Goal: Register for event/course

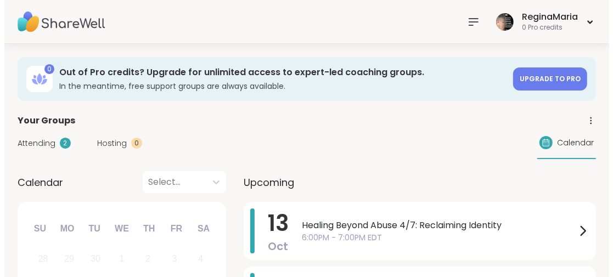
scroll to position [110, 0]
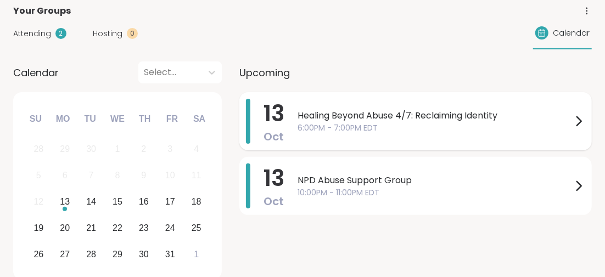
click at [399, 116] on span "Healing Beyond Abuse 4/7: Reclaiming Identity" at bounding box center [435, 115] width 274 height 13
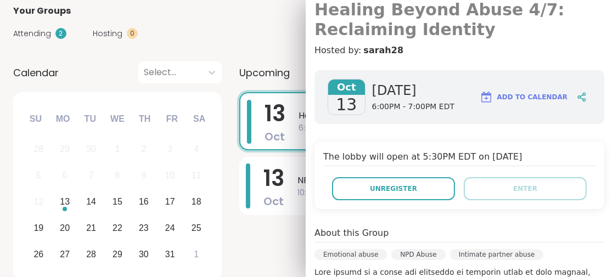
click at [410, 17] on h3 "Healing Beyond Abuse 4/7: Reclaiming Identity" at bounding box center [460, 20] width 290 height 40
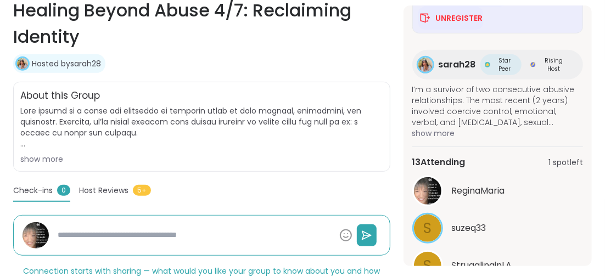
scroll to position [215, 0]
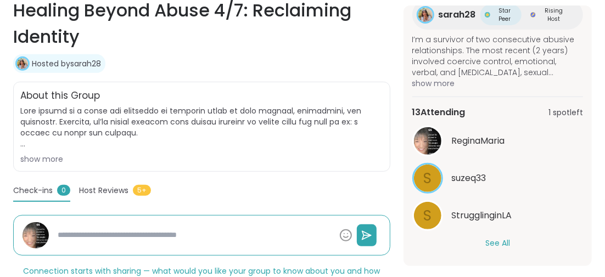
click at [494, 239] on button "See All" at bounding box center [497, 244] width 25 height 12
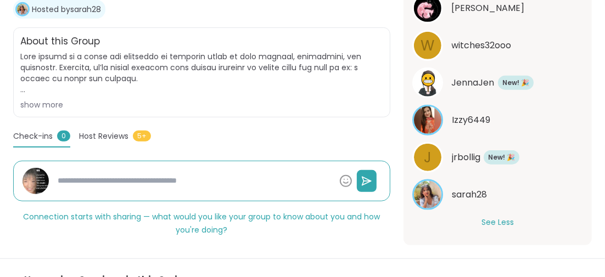
scroll to position [329, 0]
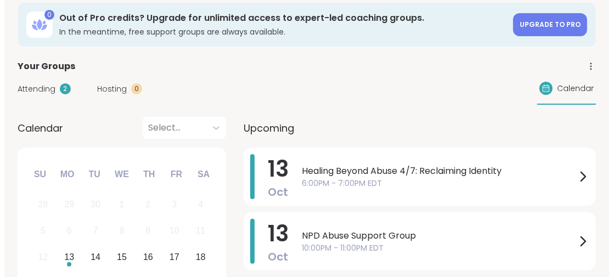
scroll to position [110, 0]
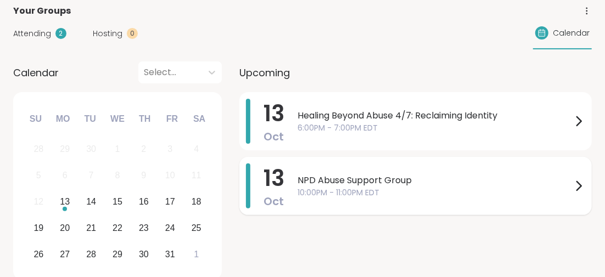
click at [382, 180] on span "NPD Abuse Support Group" at bounding box center [435, 180] width 274 height 13
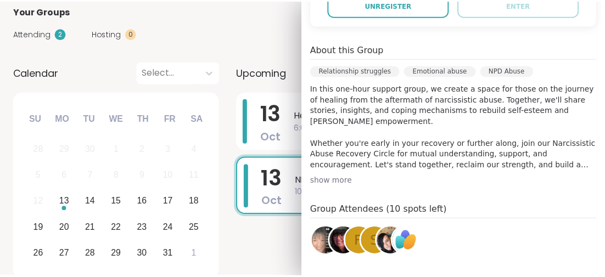
scroll to position [329, 0]
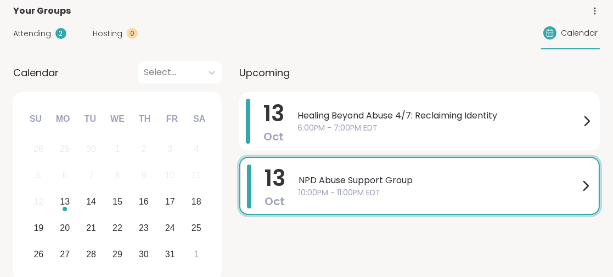
click at [254, 256] on div "13 Oct Healing Beyond Abuse 4/7: Reclaiming Identity 6:00PM - 7:00PM EDT 13 Oct…" at bounding box center [419, 188] width 361 height 192
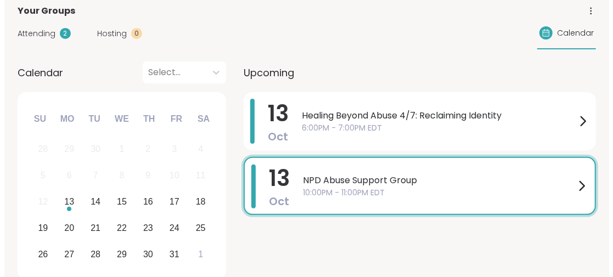
scroll to position [0, 0]
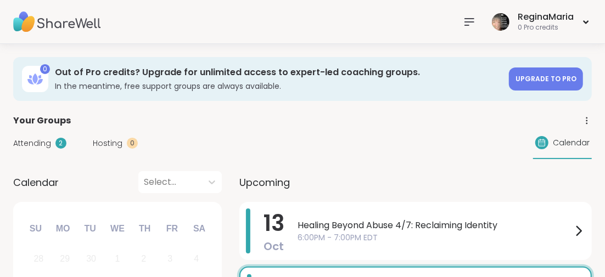
click at [470, 18] on icon at bounding box center [469, 21] width 13 height 13
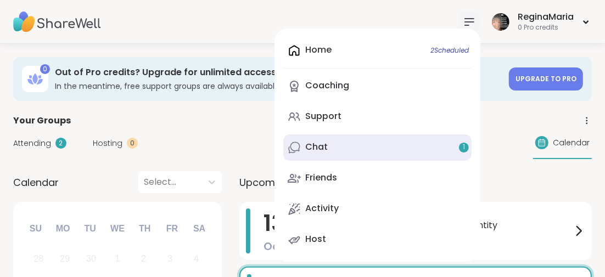
click at [314, 145] on div "Chat 1" at bounding box center [316, 147] width 23 height 12
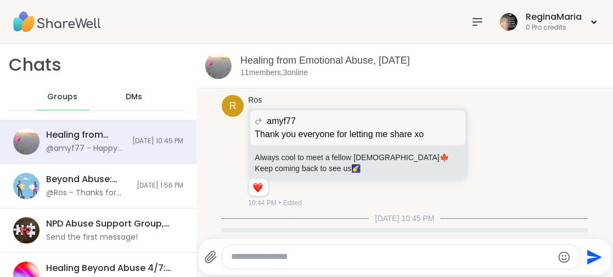
click at [471, 24] on icon at bounding box center [477, 21] width 13 height 13
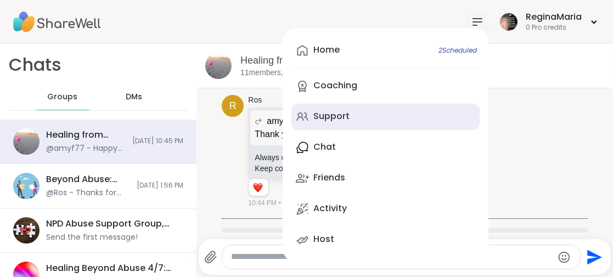
click at [324, 113] on div "Support" at bounding box center [331, 116] width 36 height 12
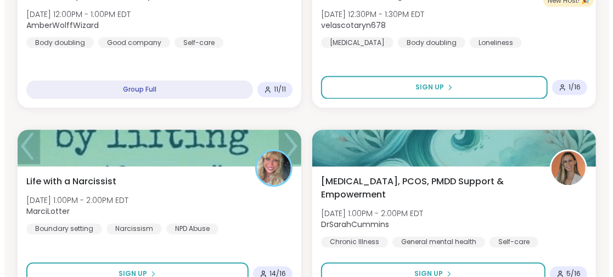
scroll to position [1043, 0]
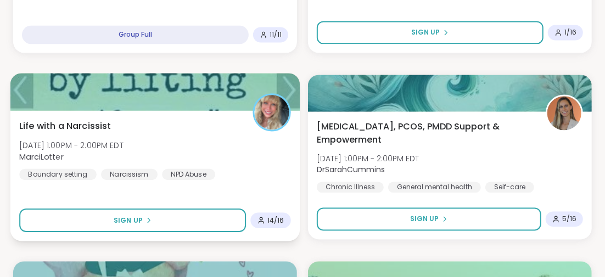
click at [92, 126] on span "Life with a Narcissist" at bounding box center [65, 126] width 92 height 13
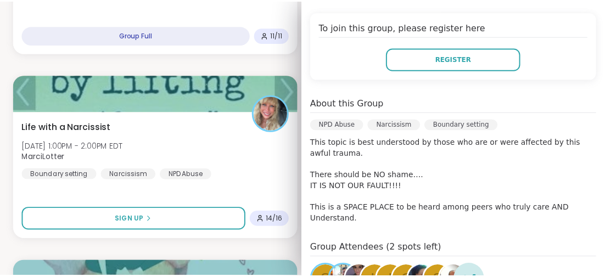
scroll to position [274, 0]
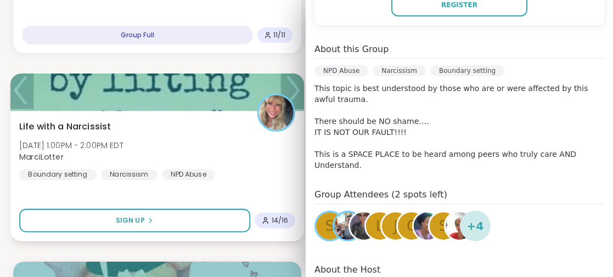
click at [190, 189] on div "Life with a Narcissist Mon, Oct 13 | 1:00PM - 2:00PM EDT MarciLotter Boundary s…" at bounding box center [157, 176] width 294 height 131
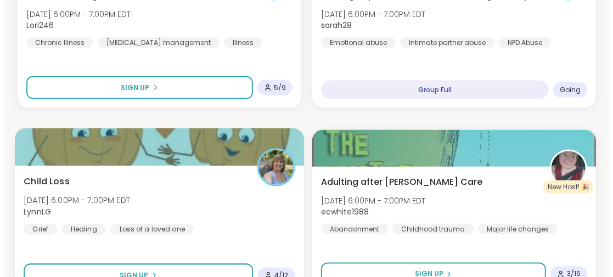
scroll to position [2909, 0]
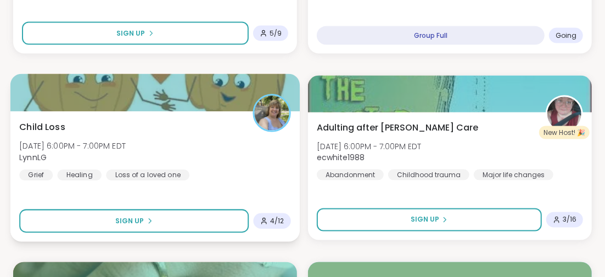
drag, startPoint x: 53, startPoint y: 126, endPoint x: 61, endPoint y: 135, distance: 11.6
click at [53, 126] on span "Child Loss" at bounding box center [42, 126] width 46 height 13
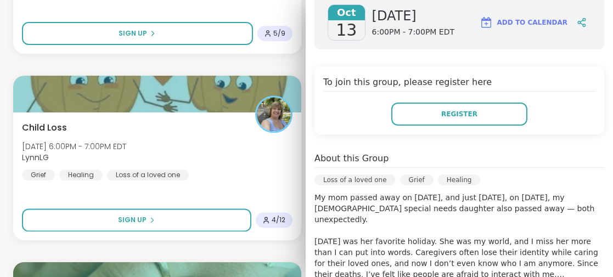
scroll to position [220, 0]
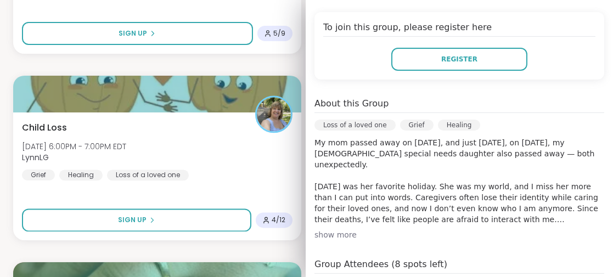
click at [333, 236] on div "show more" at bounding box center [460, 234] width 290 height 11
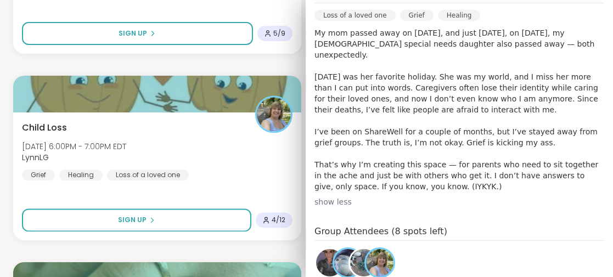
scroll to position [384, 0]
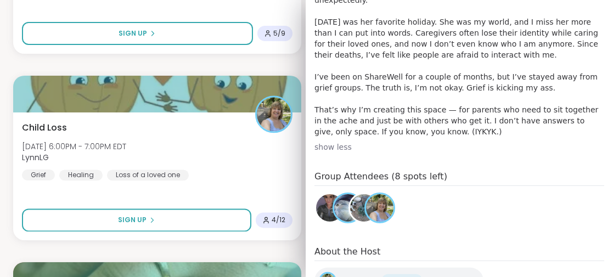
click at [336, 197] on img at bounding box center [347, 207] width 27 height 27
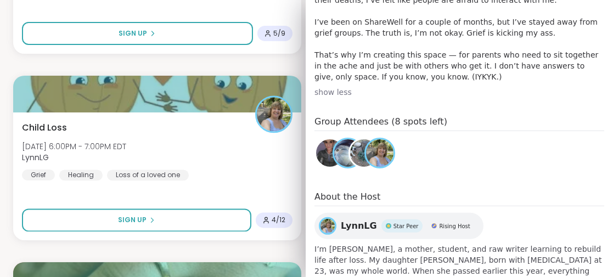
scroll to position [475, 0]
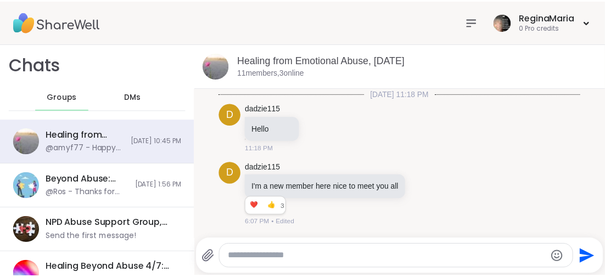
scroll to position [2903, 0]
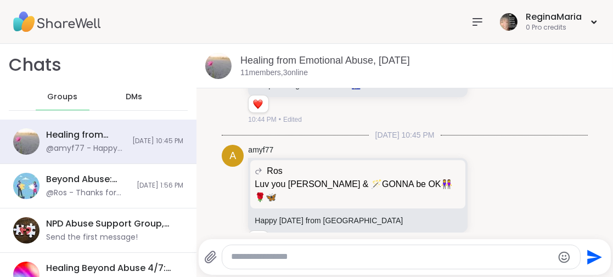
click at [473, 25] on icon at bounding box center [477, 22] width 9 height 7
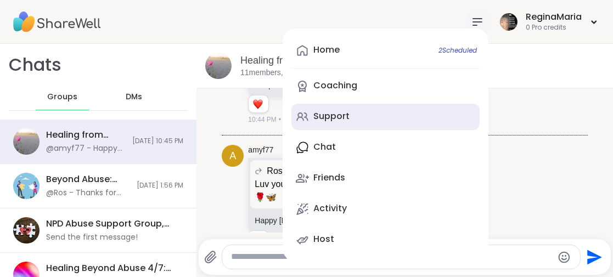
click at [323, 114] on div "Support" at bounding box center [331, 116] width 36 height 12
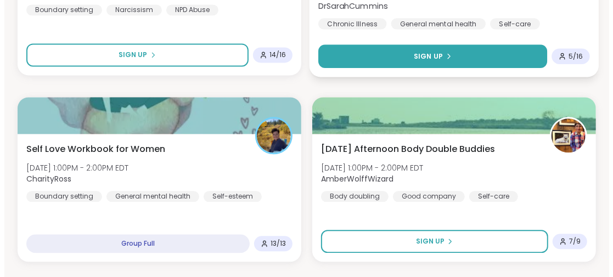
scroll to position [1263, 0]
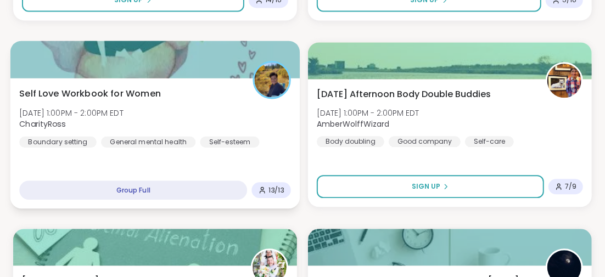
click at [138, 93] on span "Self Love Workbook for Women" at bounding box center [90, 93] width 142 height 13
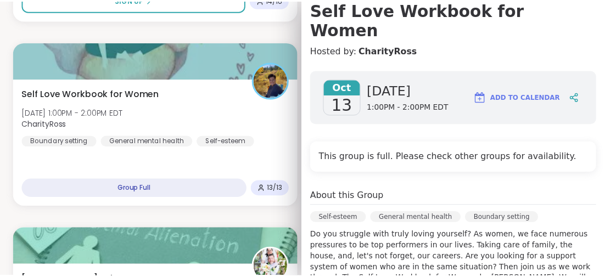
scroll to position [274, 0]
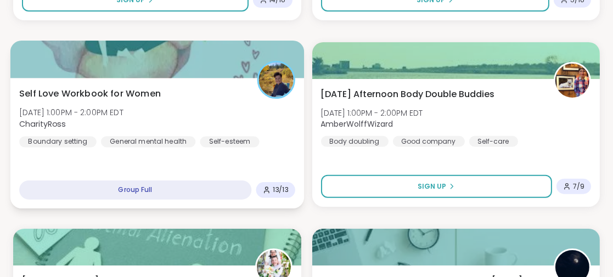
click at [205, 155] on div "Self Love Workbook for Women Mon, Oct 13 | 1:00PM - 2:00PM EDT CharityRoss Boun…" at bounding box center [157, 143] width 294 height 131
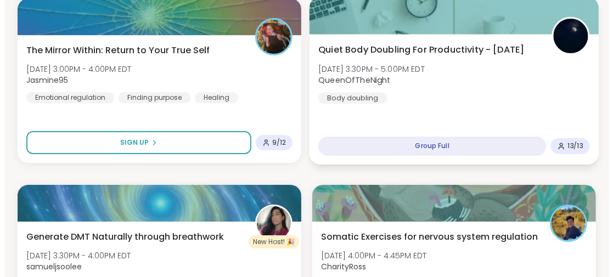
scroll to position [1921, 0]
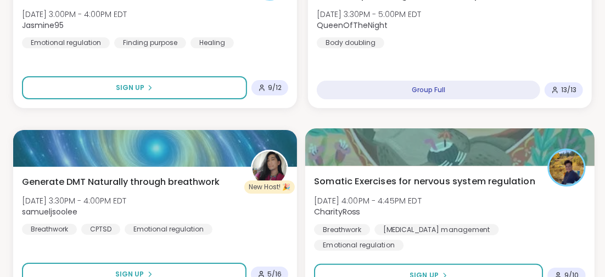
click at [385, 181] on span "Somatic Exercises for nervous system regulation" at bounding box center [424, 181] width 221 height 13
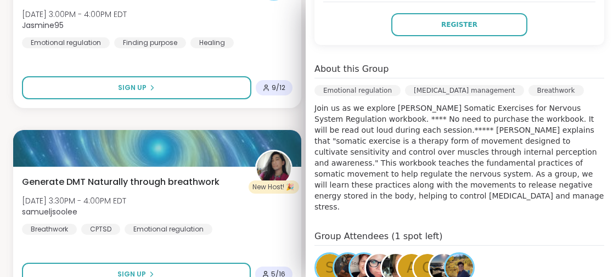
scroll to position [329, 0]
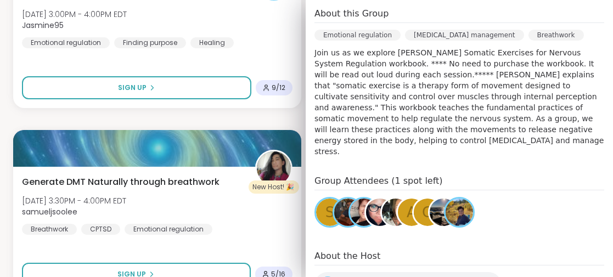
click at [383, 227] on div "Oct 13 Monday 4:00PM - 4:45PM EDT Add to Calendar To join this group, please re…" at bounding box center [459, 104] width 307 height 525
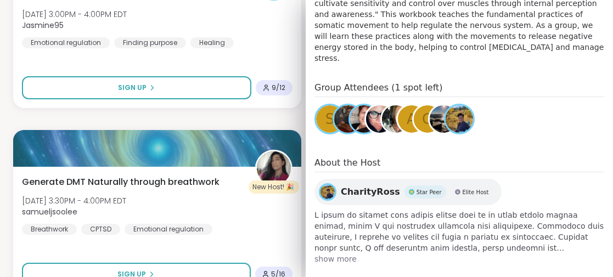
scroll to position [424, 0]
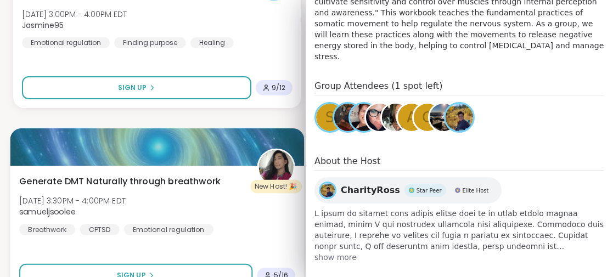
click at [216, 251] on div "Generate DMT Naturally through breathwork Mon, Oct 13 | 3:30PM - 4:00PM EDT sam…" at bounding box center [157, 231] width 294 height 131
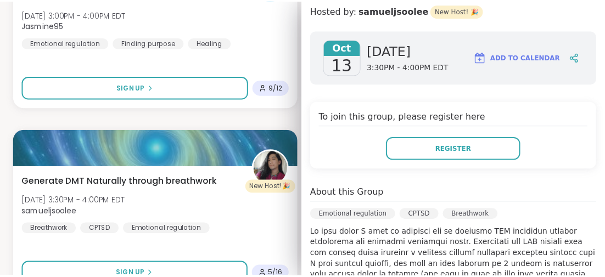
scroll to position [0, 0]
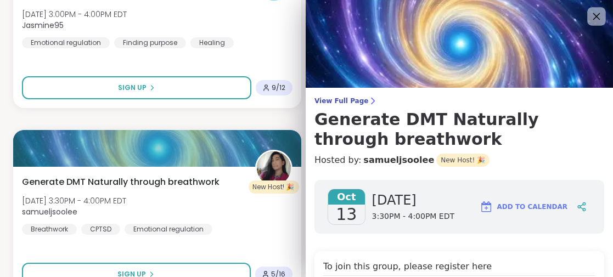
click at [593, 16] on icon at bounding box center [596, 16] width 7 height 7
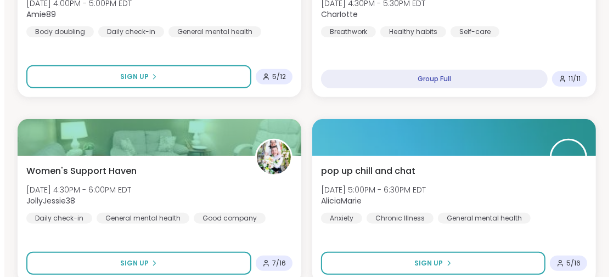
scroll to position [2361, 0]
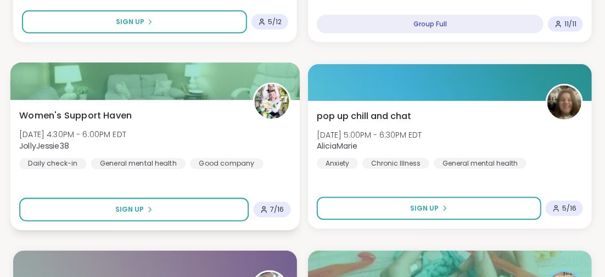
click at [87, 114] on span "Women's Support Haven" at bounding box center [75, 115] width 113 height 13
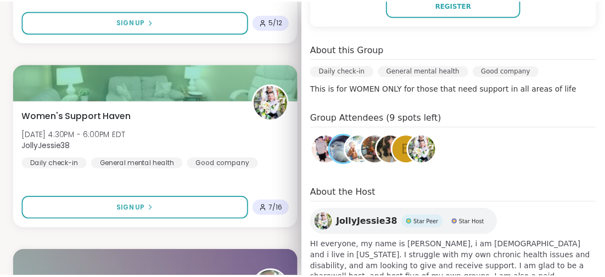
scroll to position [317, 0]
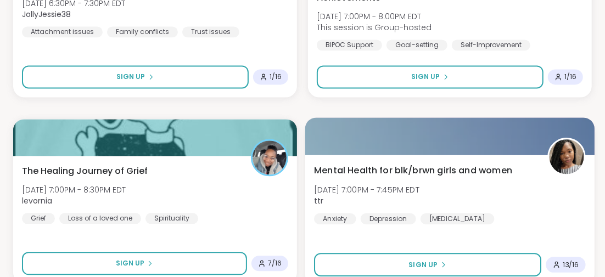
scroll to position [3290, 0]
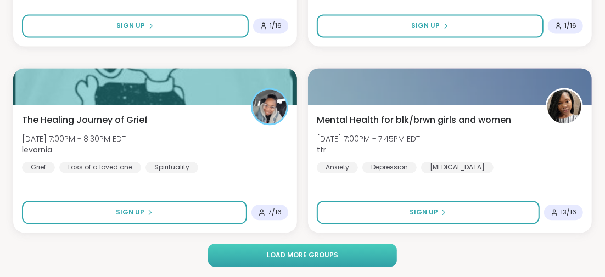
click at [289, 249] on button "Load more groups" at bounding box center [302, 255] width 188 height 23
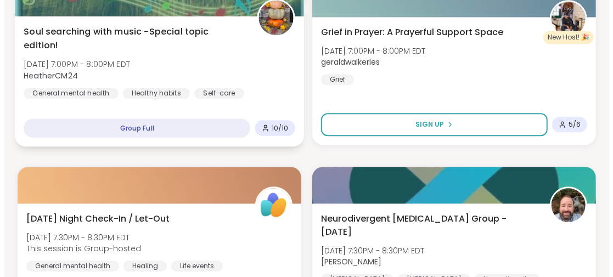
scroll to position [3619, 0]
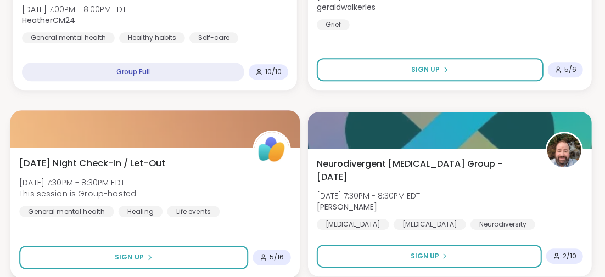
click at [115, 162] on span "Monday Night Check-In / Let-Out" at bounding box center [92, 162] width 146 height 13
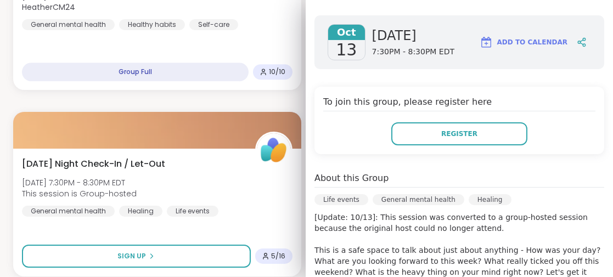
scroll to position [220, 0]
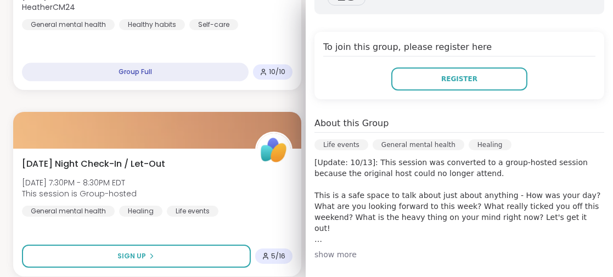
click at [321, 249] on div "show more" at bounding box center [460, 254] width 290 height 11
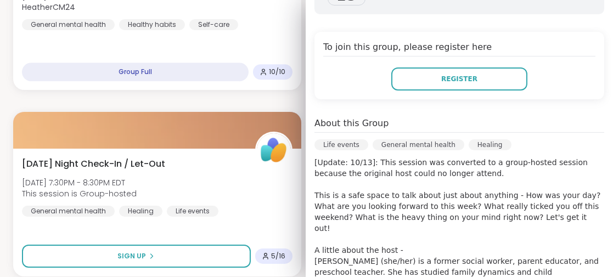
scroll to position [274, 0]
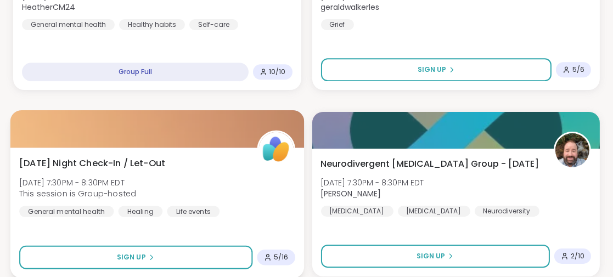
click at [274, 230] on div "Monday Night Check-In / Let-Out Mon, Oct 13 | 7:30PM - 8:30PM EDT This session …" at bounding box center [157, 213] width 294 height 131
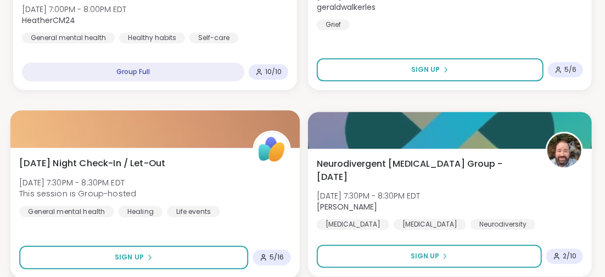
click at [124, 160] on span "Monday Night Check-In / Let-Out" at bounding box center [92, 162] width 146 height 13
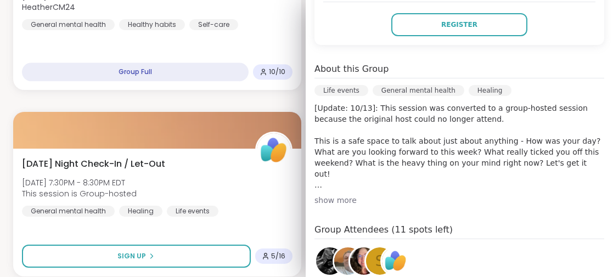
scroll to position [329, 0]
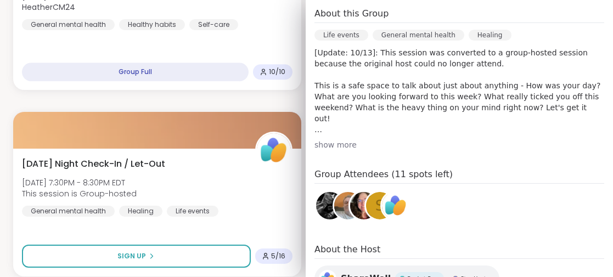
click at [321, 192] on img at bounding box center [329, 205] width 27 height 27
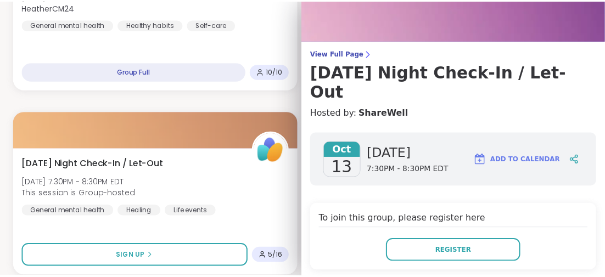
scroll to position [0, 0]
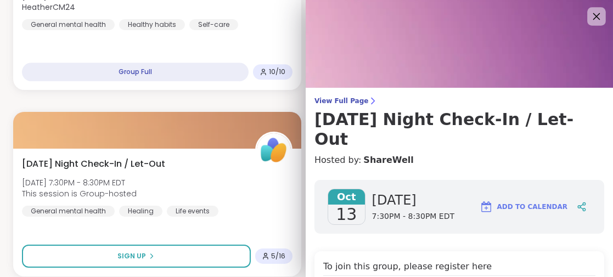
click at [590, 11] on icon at bounding box center [597, 16] width 14 height 14
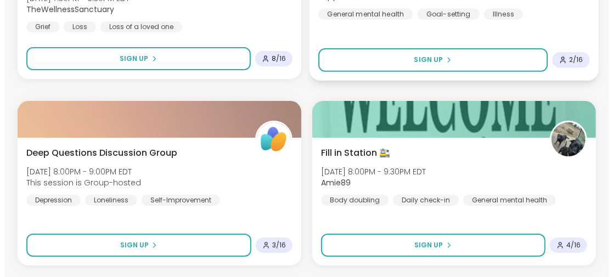
scroll to position [4059, 0]
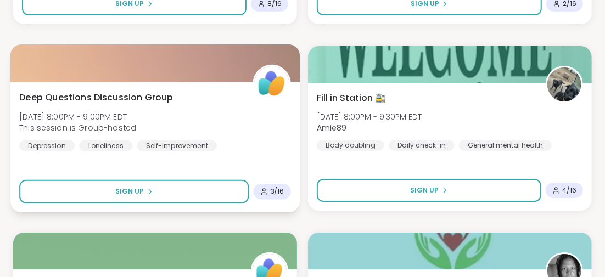
click at [125, 93] on span "Deep Questions Discussion Group" at bounding box center [96, 97] width 154 height 13
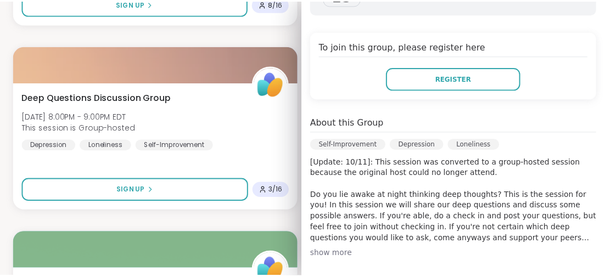
scroll to position [274, 0]
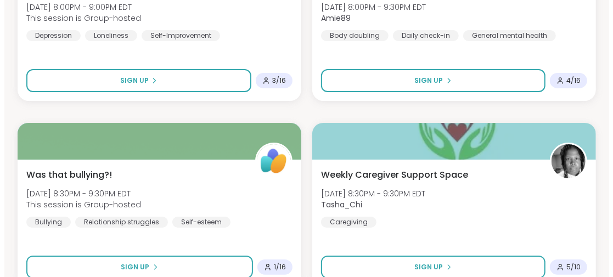
scroll to position [4223, 0]
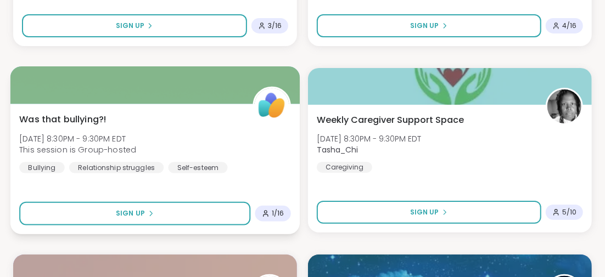
click at [94, 117] on span "Was that bullying?!" at bounding box center [62, 119] width 87 height 13
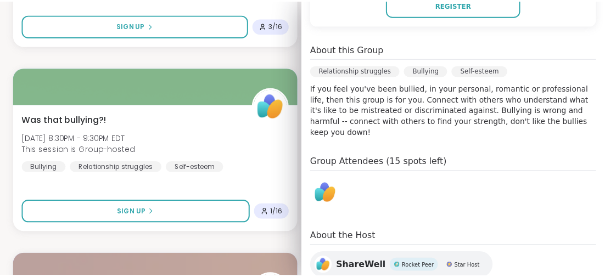
scroll to position [317, 0]
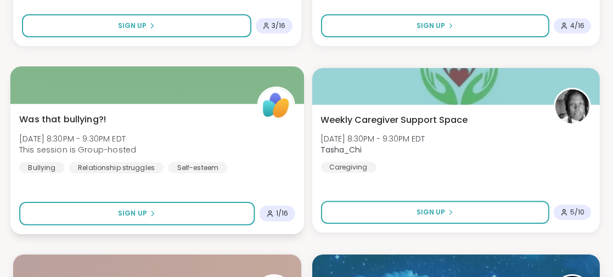
click at [68, 181] on div "Was that bullying?! Mon, Oct 13 | 8:30PM - 9:30PM EDT This session is Group-hos…" at bounding box center [157, 169] width 294 height 131
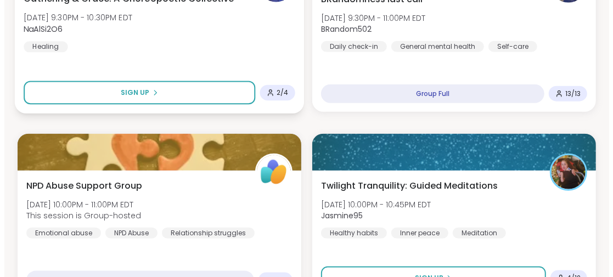
scroll to position [4772, 0]
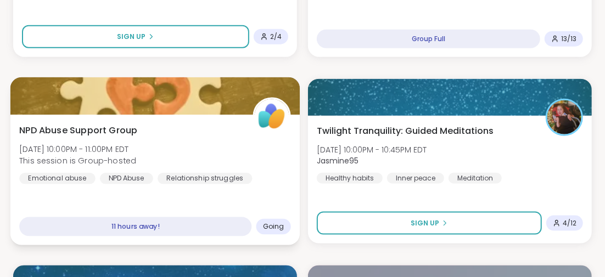
click at [94, 127] on span "NPD Abuse Support Group" at bounding box center [78, 130] width 118 height 13
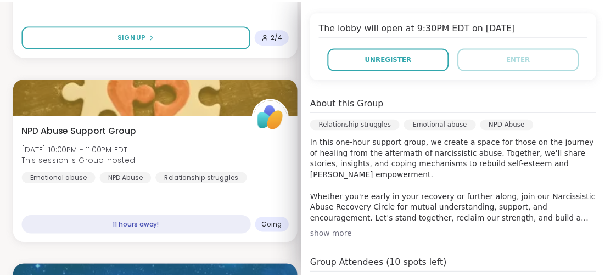
scroll to position [329, 0]
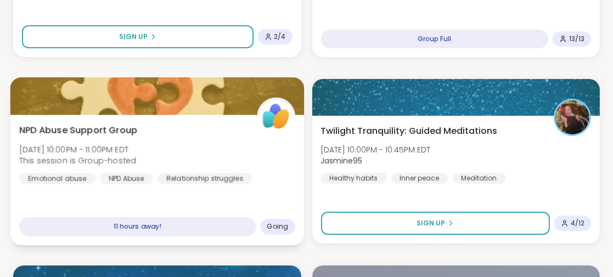
click at [178, 195] on div "NPD Abuse Support Group Mon, Oct 13 | 10:00PM - 11:00PM EDT This session is Gro…" at bounding box center [157, 180] width 294 height 131
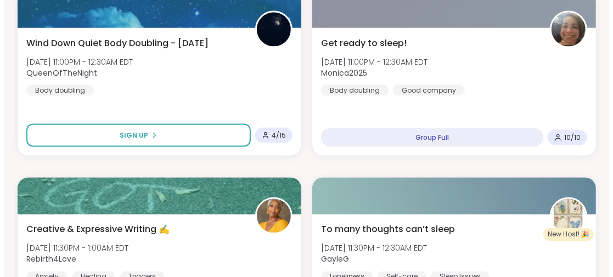
scroll to position [5102, 0]
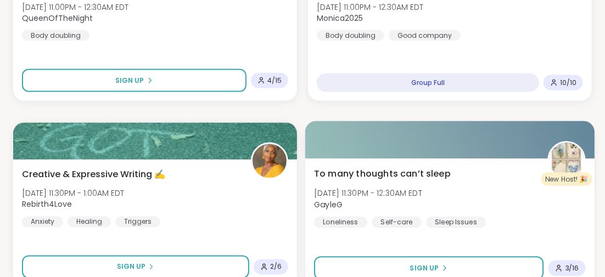
click at [391, 176] on span "To many thoughts can’t sleep" at bounding box center [382, 173] width 137 height 13
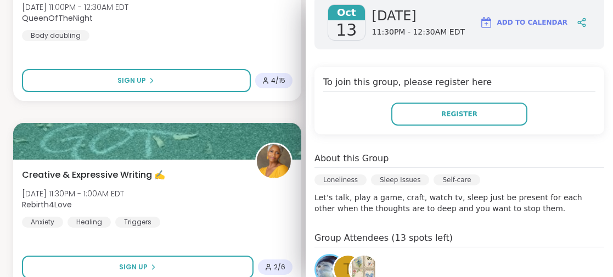
scroll to position [220, 0]
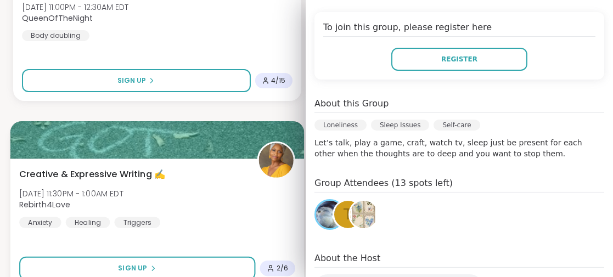
click at [221, 243] on div "Creative & Expressive Writing ✍️ Mon, Oct 13 | 11:30PM - 1:00AM EDT Rebirth4Lov…" at bounding box center [157, 224] width 294 height 131
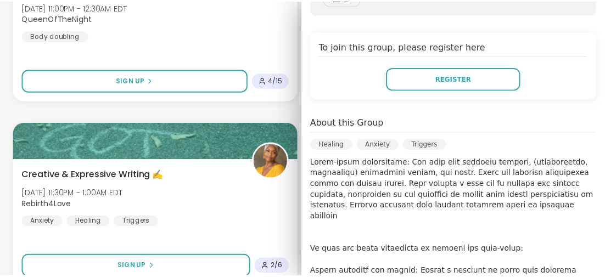
scroll to position [0, 0]
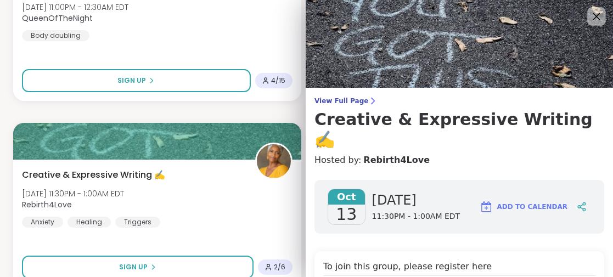
click at [590, 16] on icon at bounding box center [597, 16] width 14 height 14
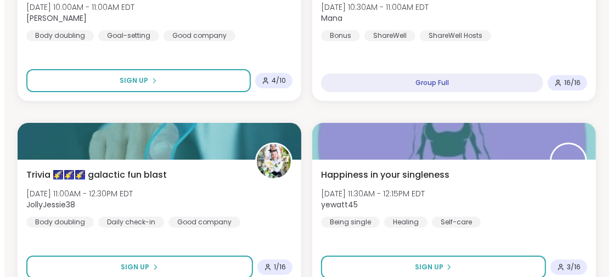
scroll to position [6090, 0]
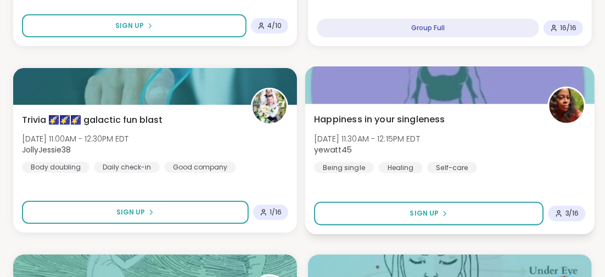
click at [420, 119] on span "Happiness in your singleness" at bounding box center [379, 119] width 131 height 13
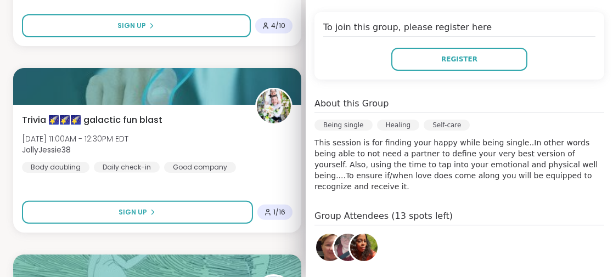
scroll to position [274, 0]
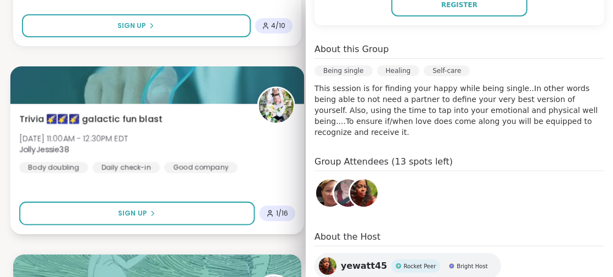
click at [231, 188] on div "Trivia 🌠🌠🌠 galactic fun blast Tue, Oct 14 | 11:00AM - 12:30PM EDT JollyJessie38…" at bounding box center [157, 169] width 294 height 131
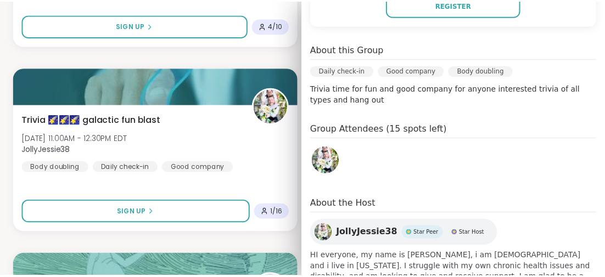
scroll to position [0, 0]
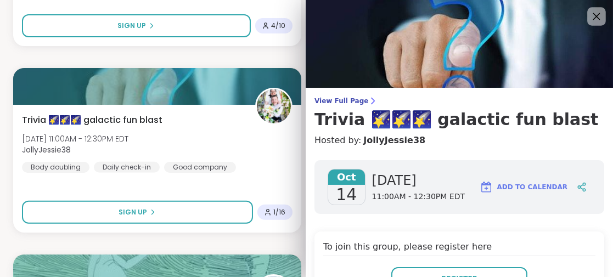
click at [590, 12] on icon at bounding box center [597, 16] width 14 height 14
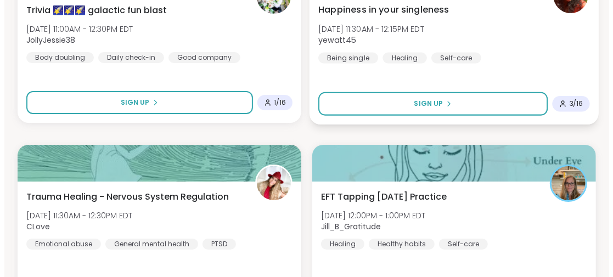
scroll to position [6255, 0]
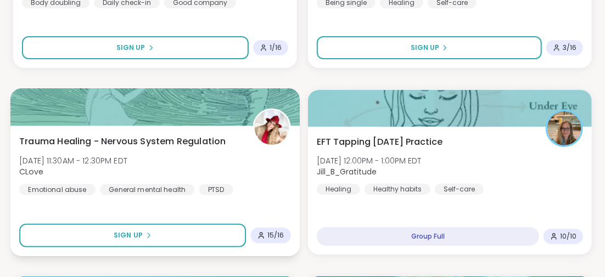
click at [133, 144] on span "Trauma Healing - Nervous System Regulation" at bounding box center [122, 141] width 206 height 13
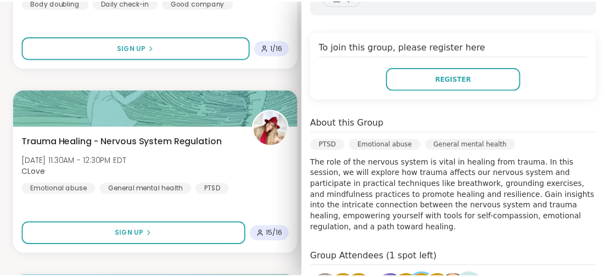
scroll to position [274, 0]
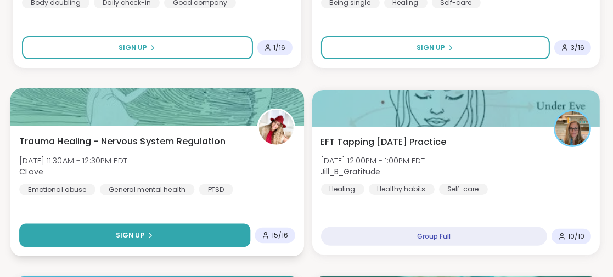
click at [187, 233] on button "Sign Up" at bounding box center [134, 236] width 231 height 24
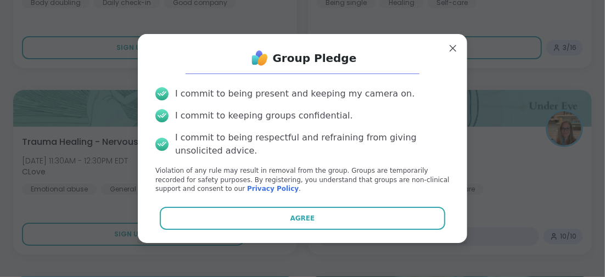
click at [290, 216] on span "Agree" at bounding box center [302, 219] width 25 height 10
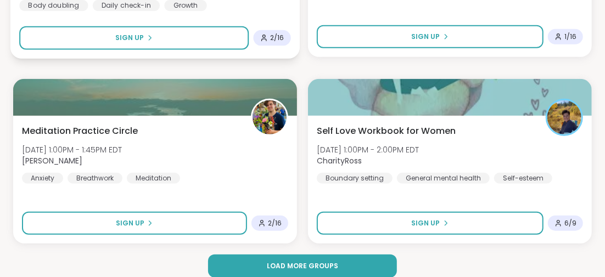
scroll to position [6649, 0]
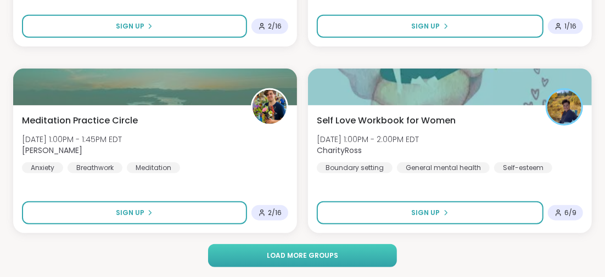
click at [306, 254] on span "Load more groups" at bounding box center [302, 256] width 71 height 10
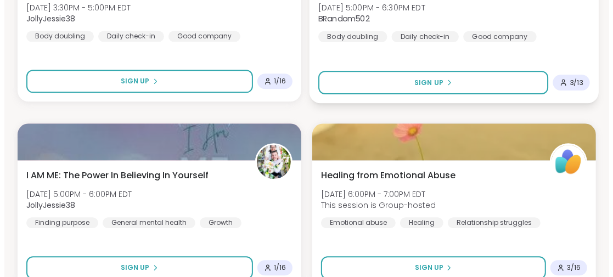
scroll to position [7583, 0]
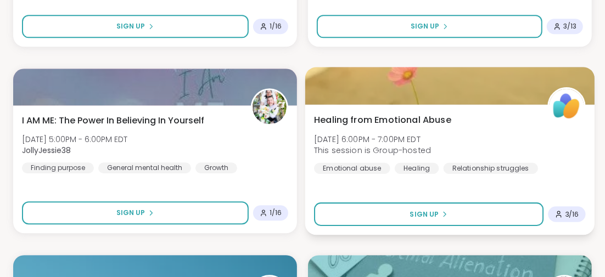
click at [352, 121] on span "Healing from Emotional Abuse" at bounding box center [382, 119] width 137 height 13
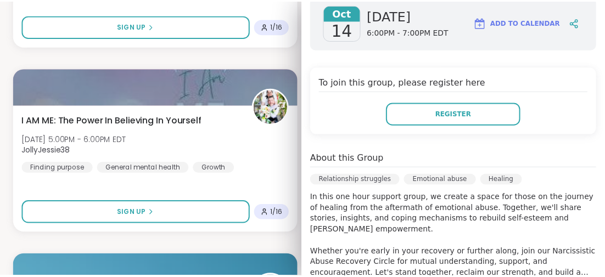
scroll to position [54, 0]
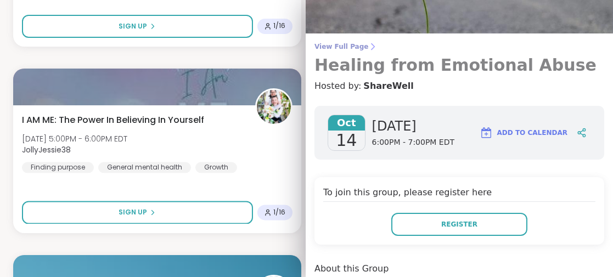
click at [436, 65] on h3 "Healing from Emotional Abuse" at bounding box center [460, 65] width 290 height 20
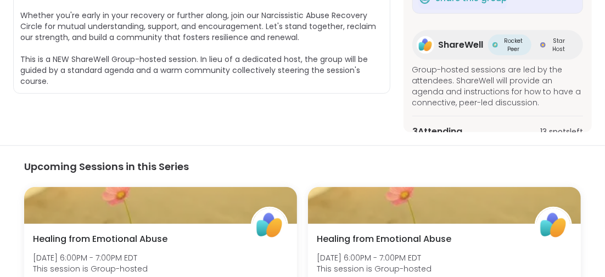
scroll to position [55, 0]
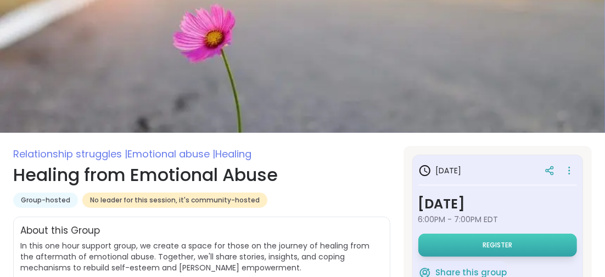
click at [483, 239] on button "Register" at bounding box center [497, 245] width 159 height 23
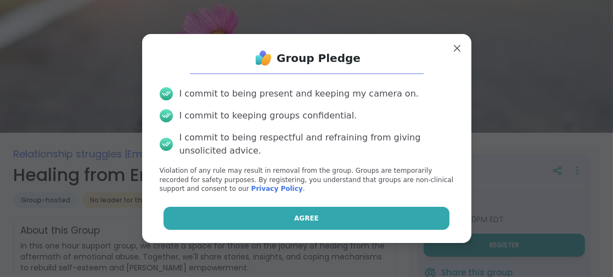
click at [393, 222] on button "Agree" at bounding box center [307, 218] width 286 height 23
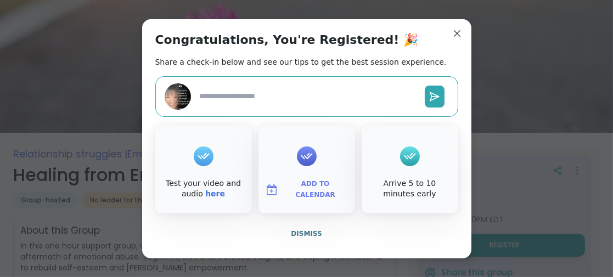
type textarea "*"
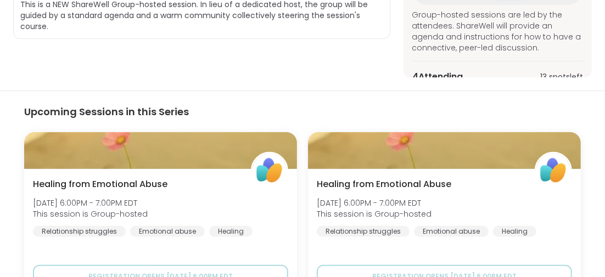
scroll to position [439, 0]
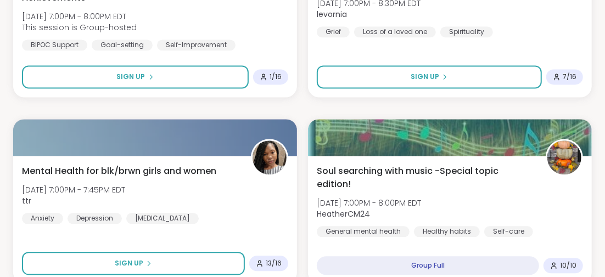
scroll to position [3290, 0]
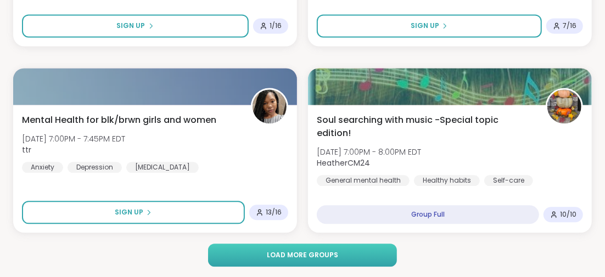
click at [374, 249] on button "Load more groups" at bounding box center [302, 255] width 188 height 23
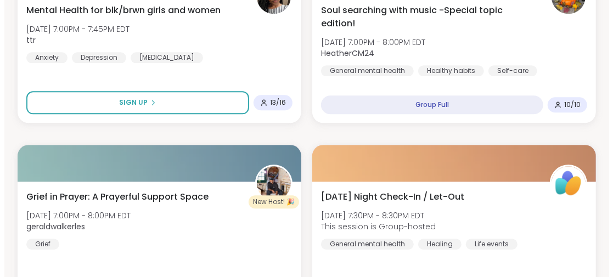
scroll to position [3455, 0]
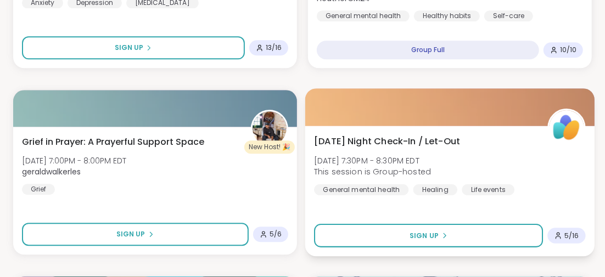
click at [377, 139] on span "Monday Night Check-In / Let-Out" at bounding box center [387, 141] width 146 height 13
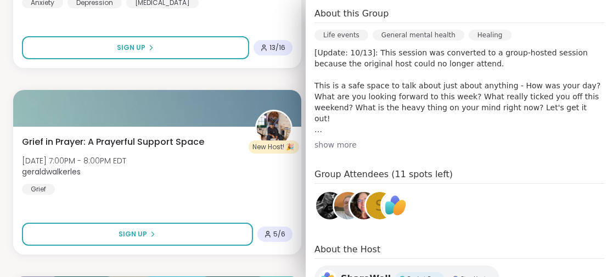
scroll to position [377, 0]
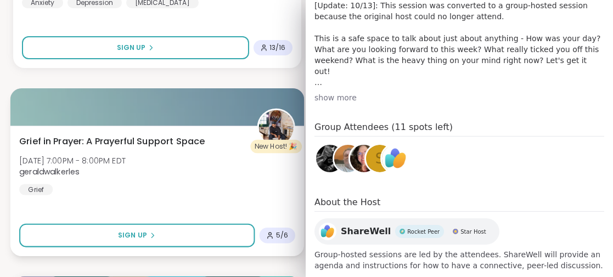
click at [186, 194] on div "Grief in Prayer: A Prayerful Support Space Mon, Oct 13 | 7:00PM - 8:00PM EDT ge…" at bounding box center [157, 165] width 276 height 60
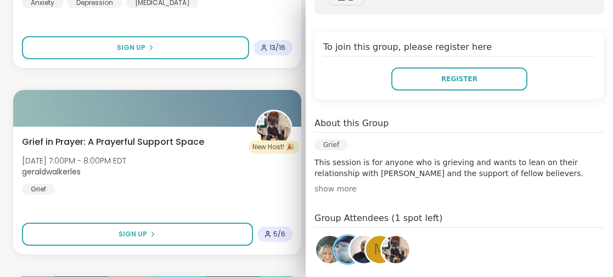
scroll to position [274, 0]
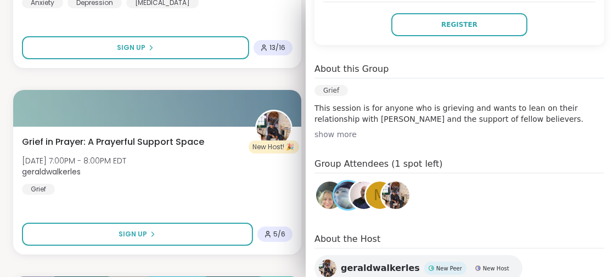
click at [355, 193] on img at bounding box center [363, 195] width 27 height 27
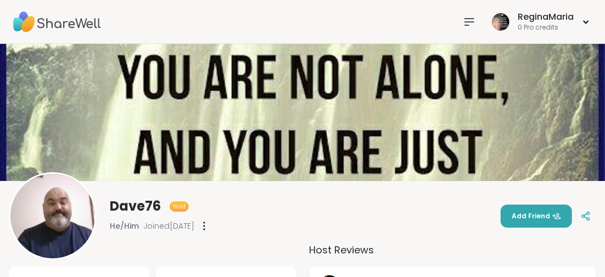
click at [470, 24] on icon at bounding box center [469, 21] width 13 height 13
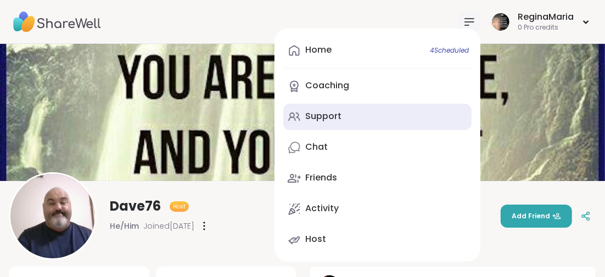
click at [342, 117] on link "Support" at bounding box center [377, 117] width 188 height 26
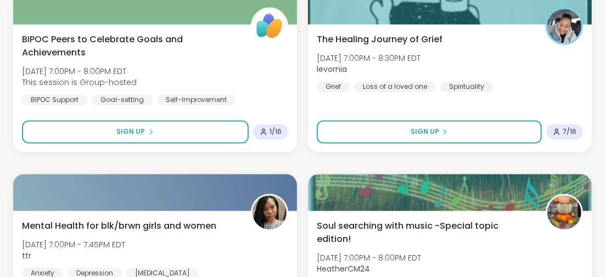
scroll to position [3290, 0]
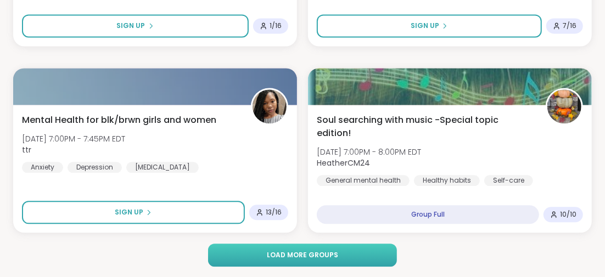
click at [366, 245] on button "Load more groups" at bounding box center [302, 255] width 188 height 23
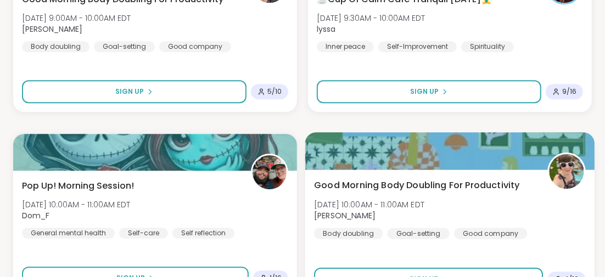
scroll to position [5596, 0]
